Goal: Information Seeking & Learning: Learn about a topic

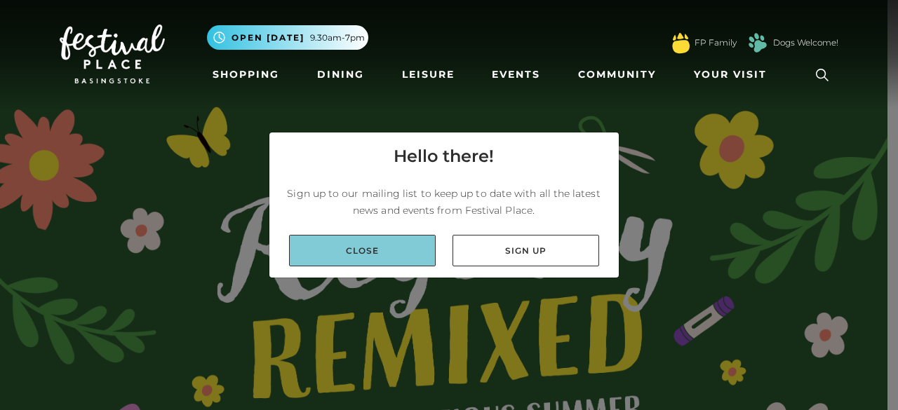
click at [293, 243] on link "Close" at bounding box center [362, 251] width 147 height 32
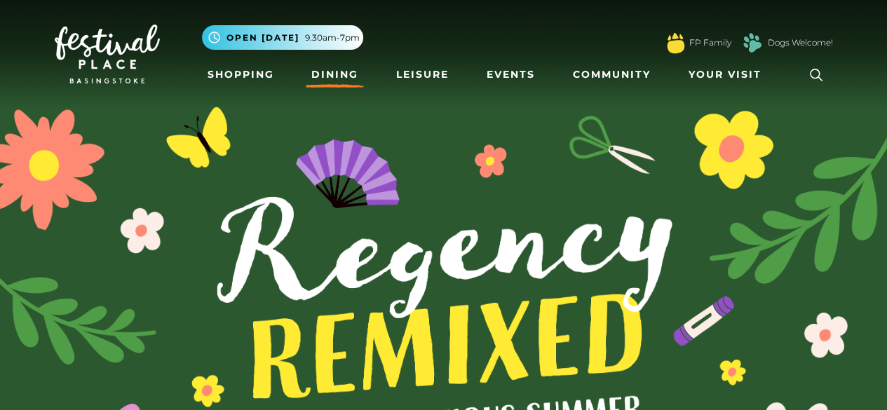
click at [326, 81] on link "Dining" at bounding box center [335, 75] width 58 height 26
click at [324, 81] on link "Dining" at bounding box center [335, 75] width 58 height 26
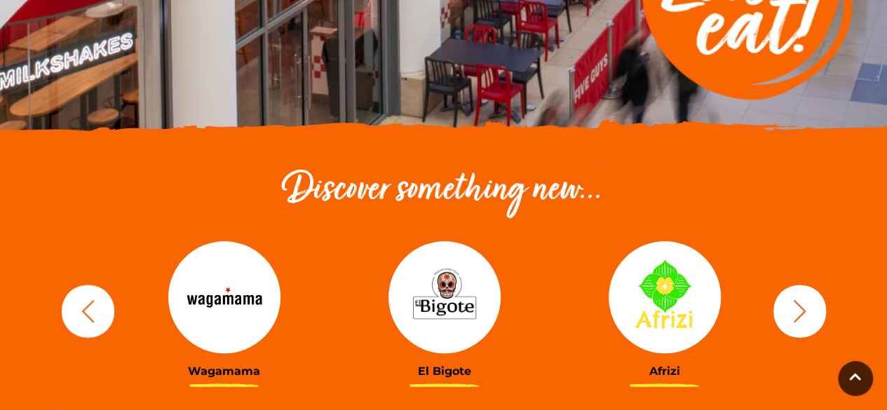
scroll to position [421, 0]
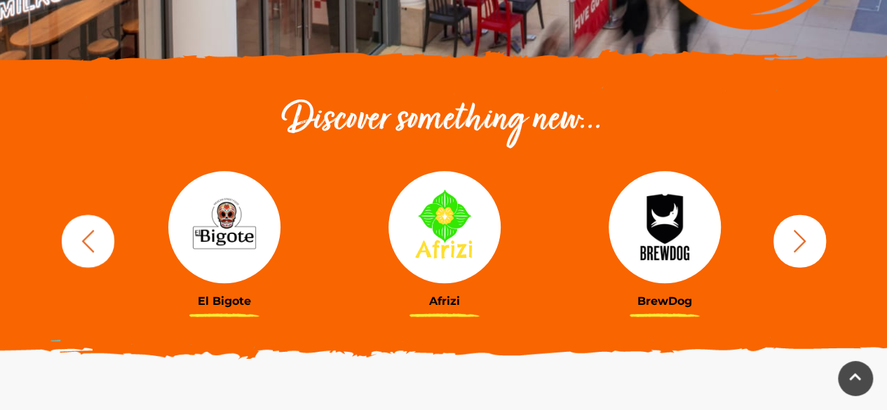
click at [443, 237] on img at bounding box center [445, 227] width 112 height 112
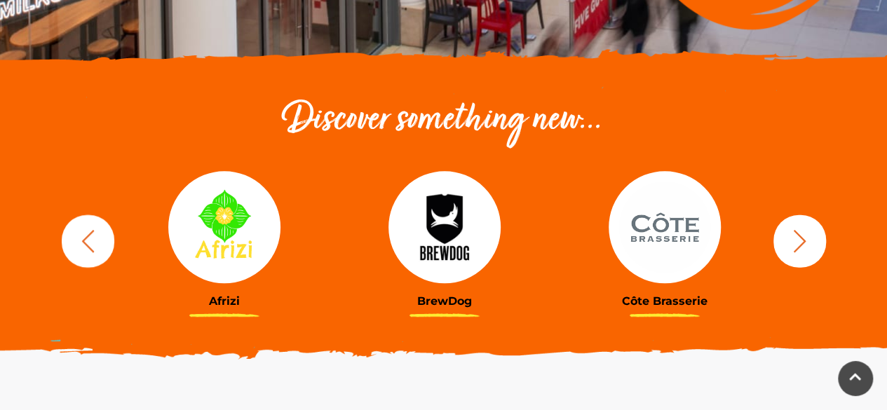
click at [82, 244] on icon "button" at bounding box center [88, 241] width 26 height 26
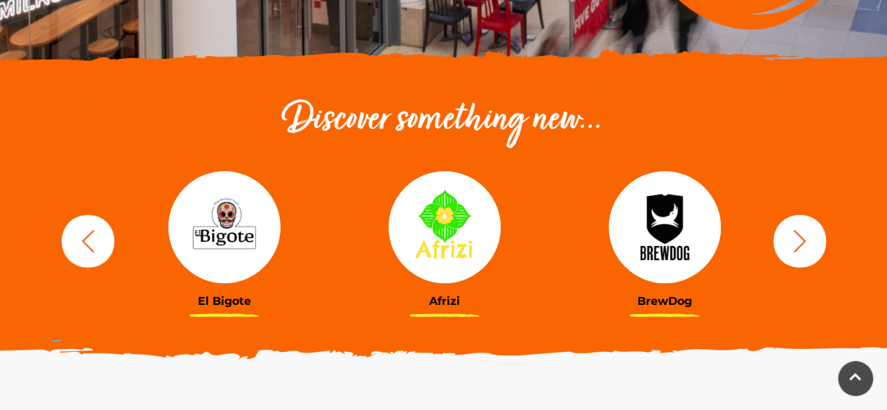
click at [83, 241] on icon "button" at bounding box center [87, 240] width 12 height 22
click at [764, 224] on div at bounding box center [664, 227] width 199 height 112
click at [831, 232] on div "BrewDog Côte Brasserie Slim Chickens Boswells Wagamama Afrizi" at bounding box center [444, 240] width 800 height 173
click at [791, 239] on icon "button" at bounding box center [800, 241] width 26 height 26
click at [794, 239] on icon "button" at bounding box center [800, 241] width 26 height 26
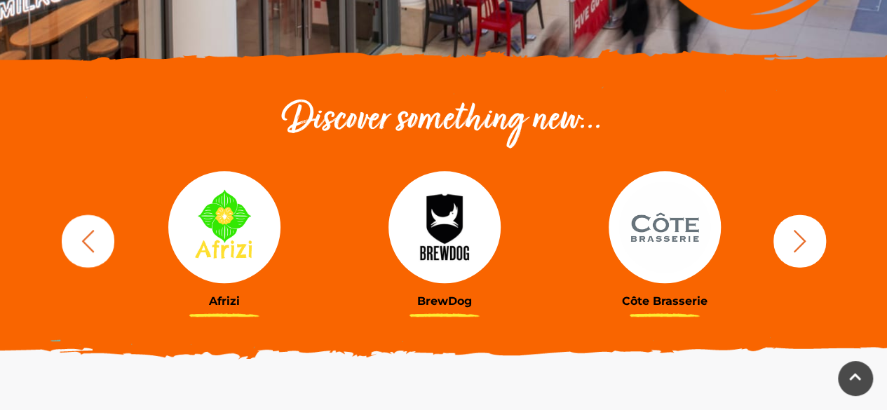
click at [794, 239] on icon "button" at bounding box center [800, 241] width 26 height 26
click at [793, 239] on icon "button" at bounding box center [800, 241] width 26 height 26
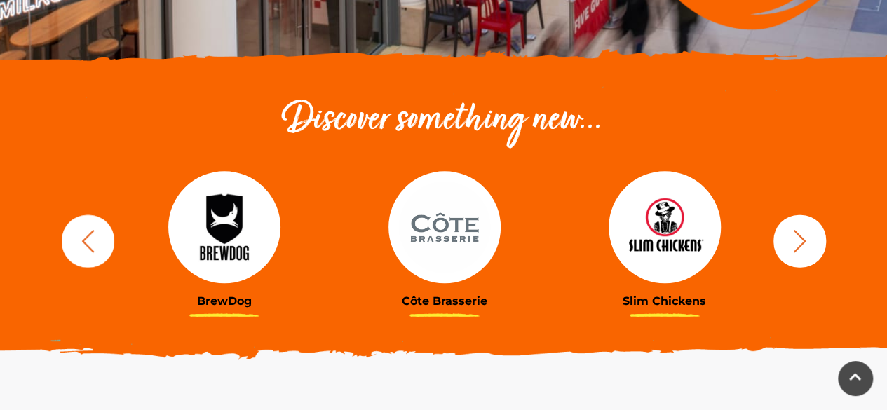
click at [794, 239] on icon "button" at bounding box center [800, 241] width 26 height 26
click at [797, 239] on icon "button" at bounding box center [800, 241] width 26 height 26
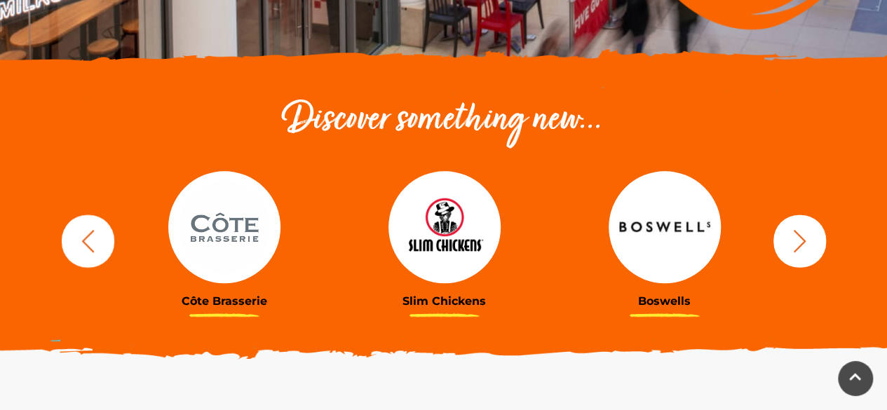
click at [796, 239] on icon "button" at bounding box center [800, 241] width 26 height 26
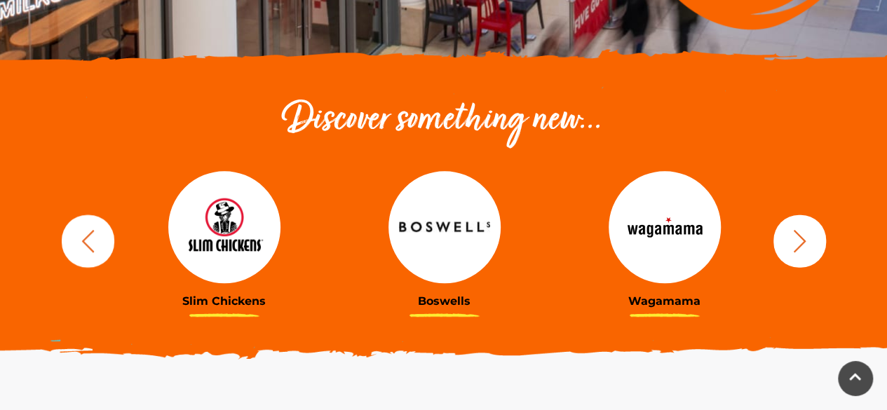
click at [796, 239] on icon "button" at bounding box center [800, 241] width 26 height 26
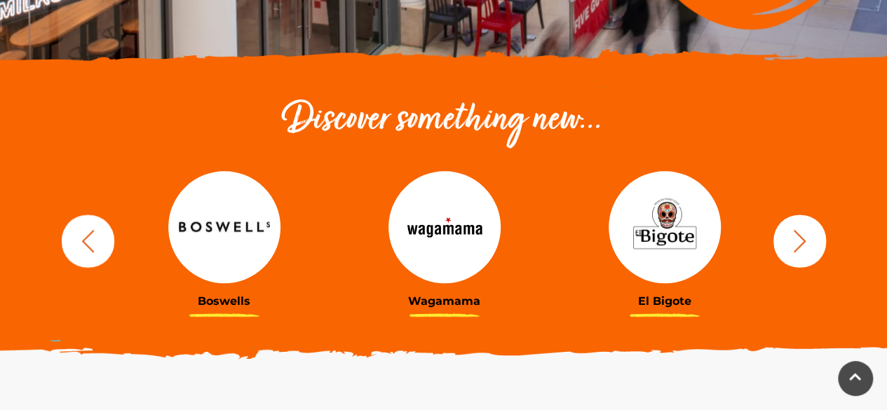
click at [212, 239] on img at bounding box center [224, 227] width 112 height 112
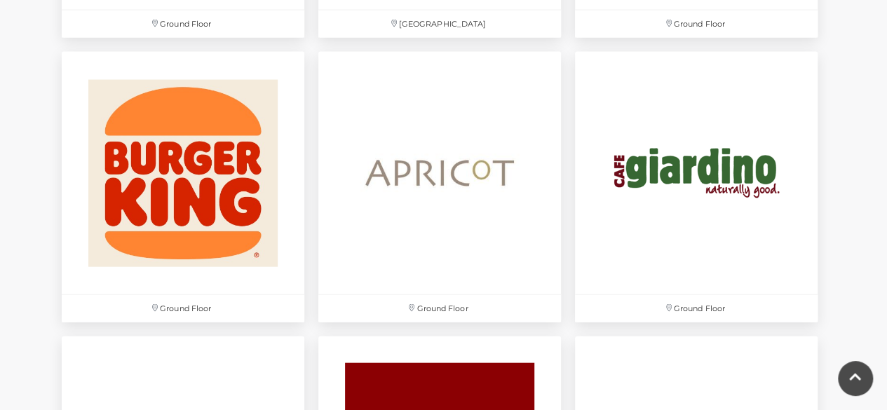
scroll to position [1473, 0]
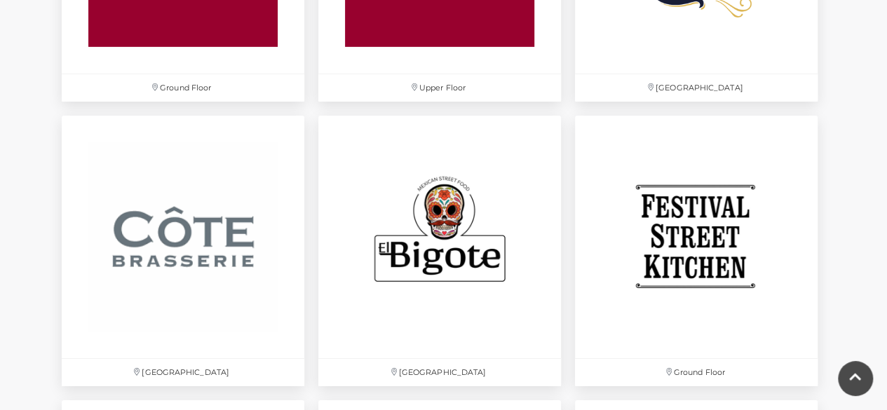
scroll to position [2315, 0]
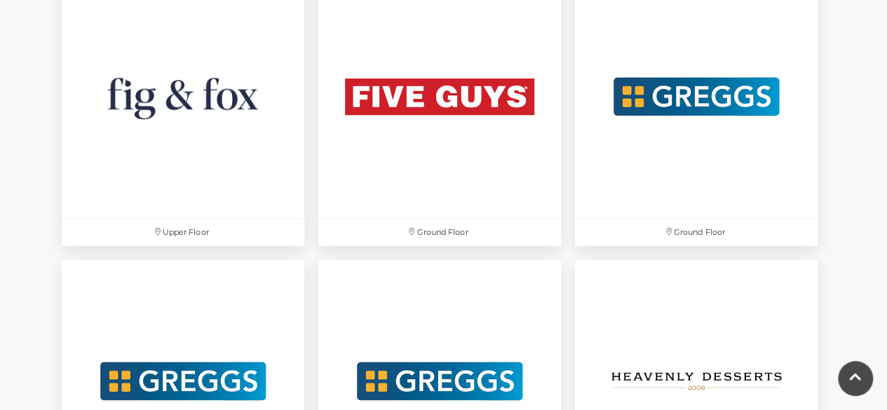
drag, startPoint x: 856, startPoint y: 217, endPoint x: 868, endPoint y: 224, distance: 13.8
click at [866, 223] on div "Find your favourites! Centre map Ground Floor Festival Square Ground Floor Grou…" at bounding box center [443, 349] width 887 height 4505
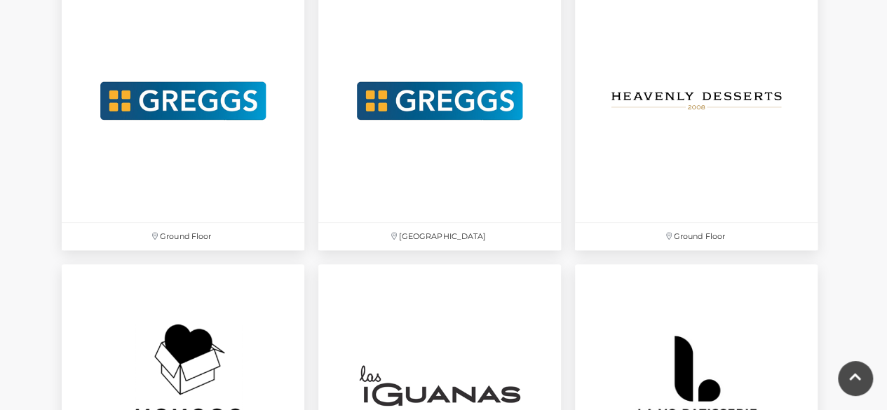
click at [862, 234] on div "Find your favourites! Centre map Ground Floor Festival Square Ground Floor Grou…" at bounding box center [443, 68] width 887 height 4505
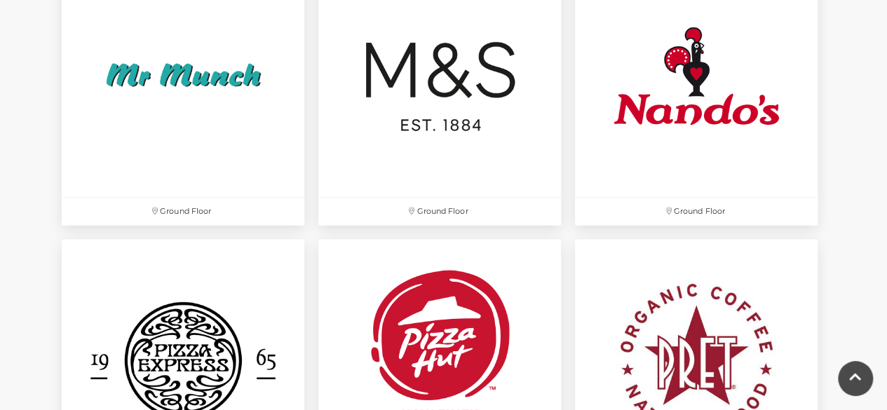
scroll to position [3578, 0]
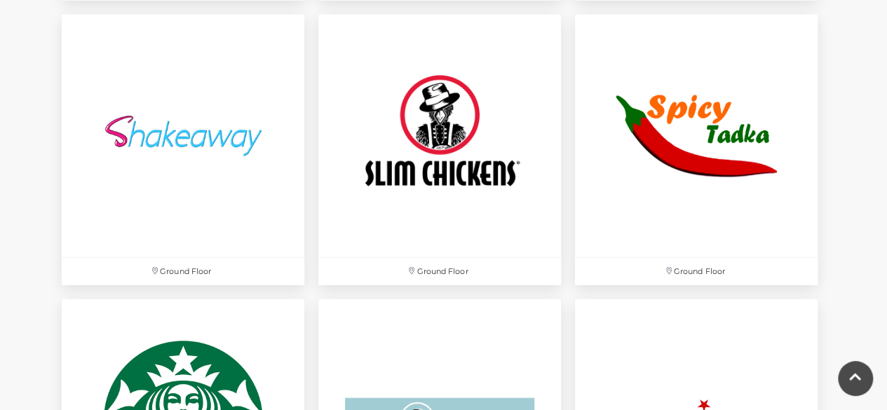
scroll to position [4061, 0]
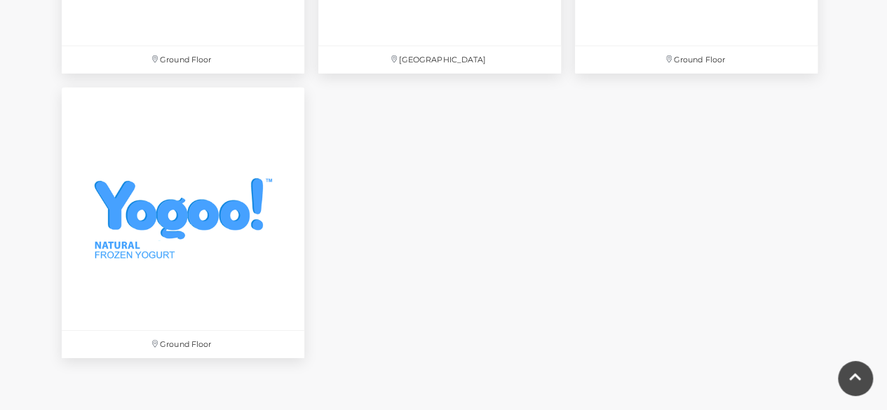
scroll to position [4902, 0]
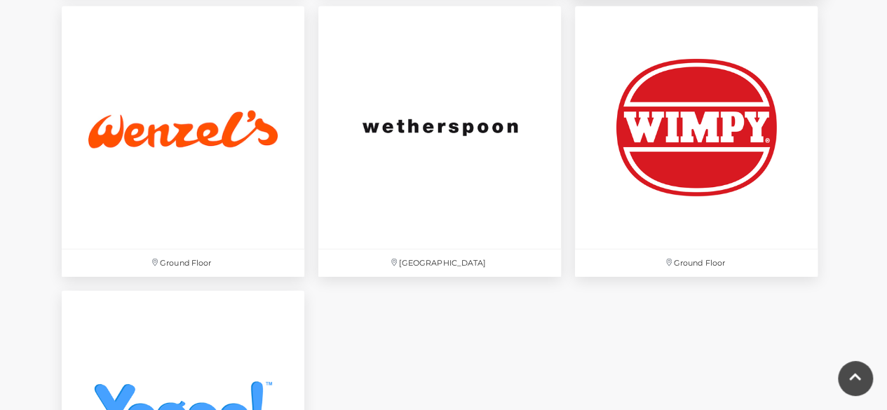
scroll to position [4411, 0]
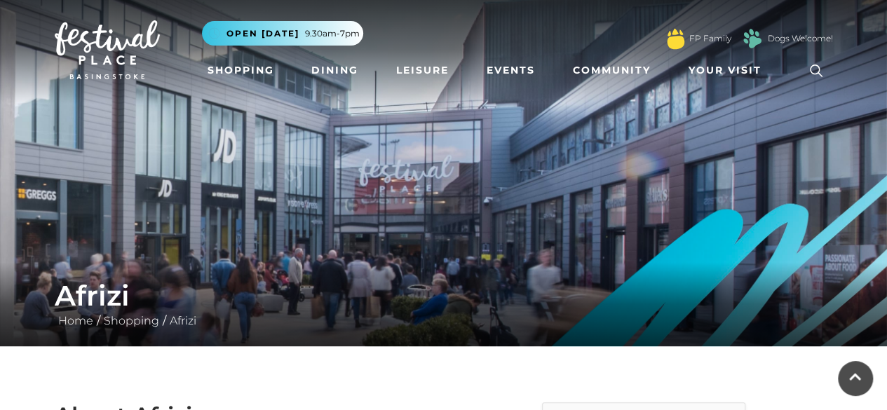
scroll to position [281, 0]
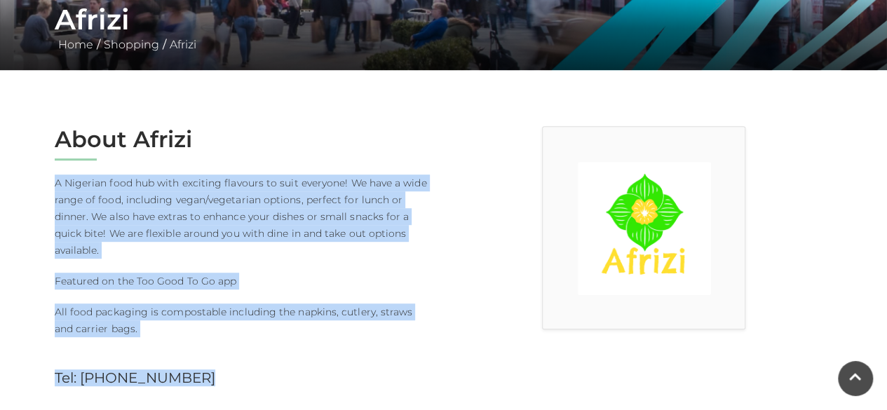
drag, startPoint x: 442, startPoint y: 152, endPoint x: 427, endPoint y: 156, distance: 15.3
click at [427, 156] on div "About Afrizi A Nigerian food hub with exciting flavours to suit everyone! We ha…" at bounding box center [444, 263] width 800 height 274
click at [444, 181] on div at bounding box center [644, 263] width 400 height 274
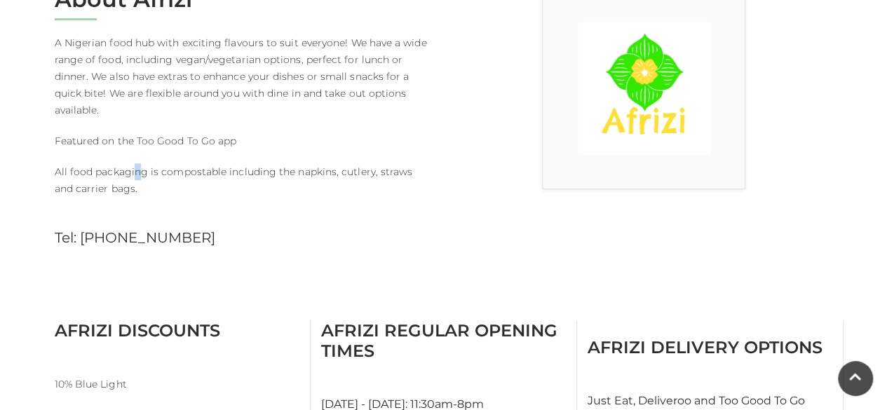
click at [136, 169] on div "About Afrizi A Nigerian food hub with exciting flavours to suit everyone! We ha…" at bounding box center [244, 123] width 400 height 274
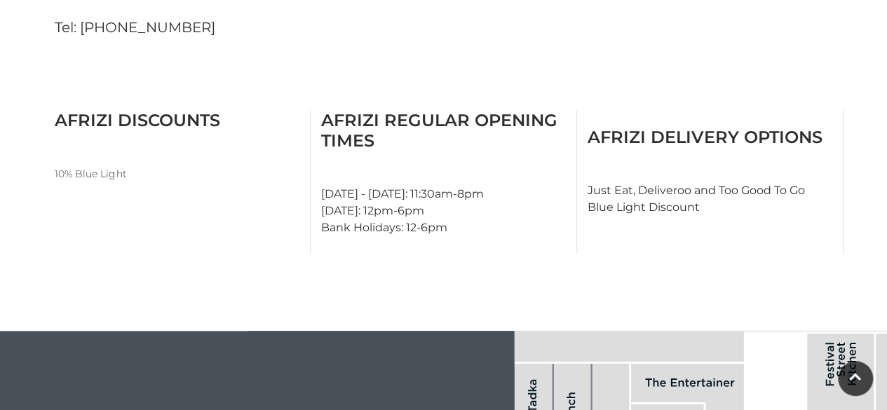
scroll to position [772, 0]
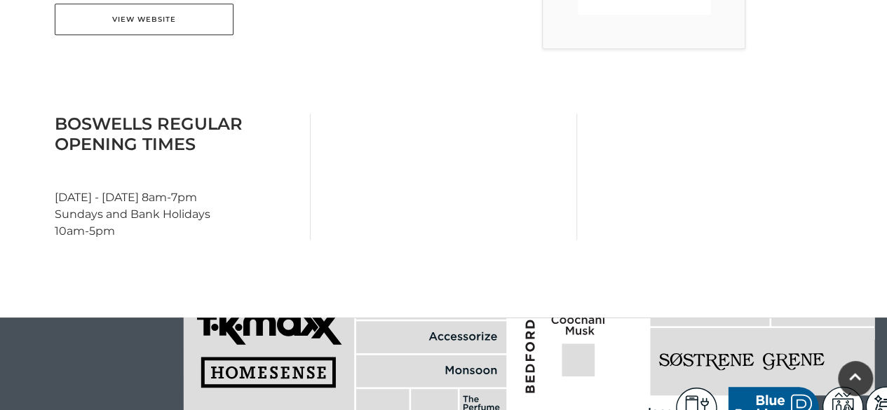
scroll to position [421, 0]
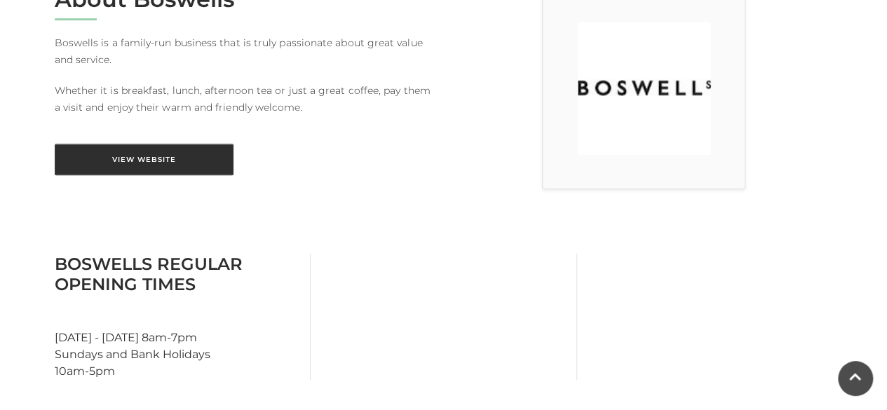
click at [192, 154] on link "View Website" at bounding box center [144, 160] width 179 height 32
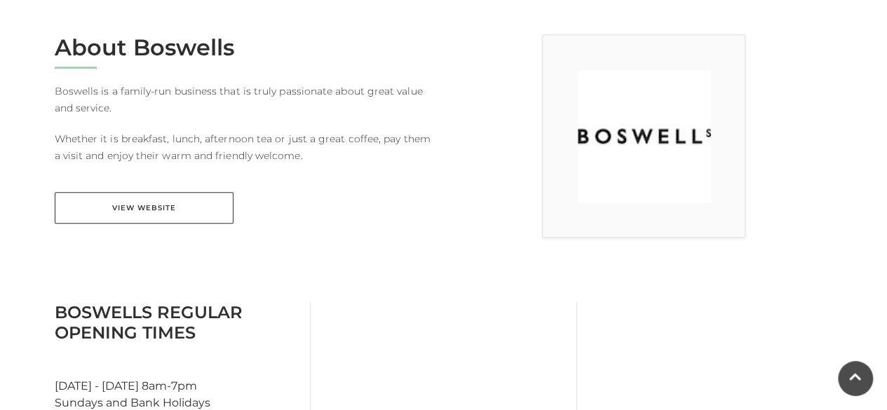
scroll to position [351, 0]
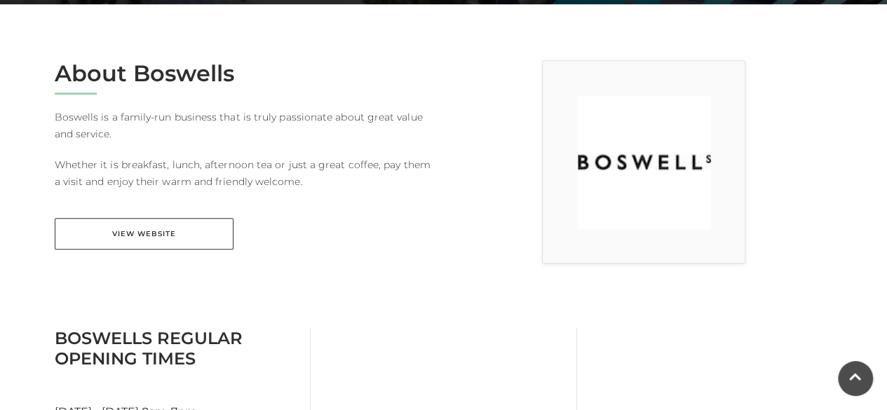
scroll to position [351, 0]
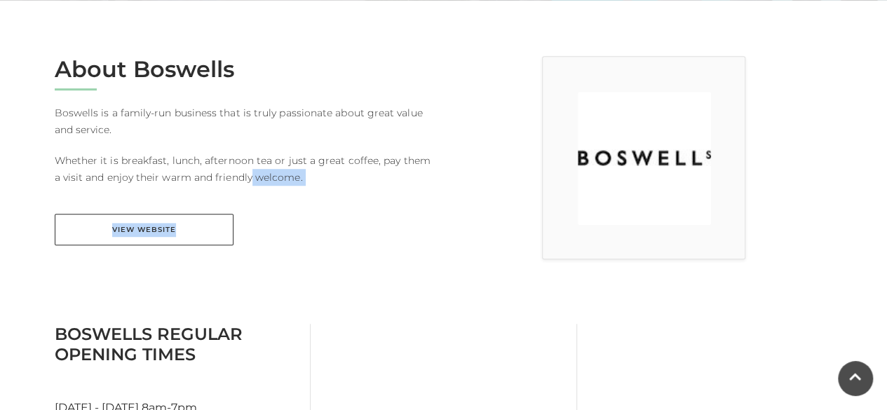
drag, startPoint x: 243, startPoint y: 171, endPoint x: 241, endPoint y: 184, distance: 12.7
click at [241, 184] on div "About Boswells [PERSON_NAME] is a family-run business that is truly passionate …" at bounding box center [244, 159] width 400 height 207
